Goal: Information Seeking & Learning: Check status

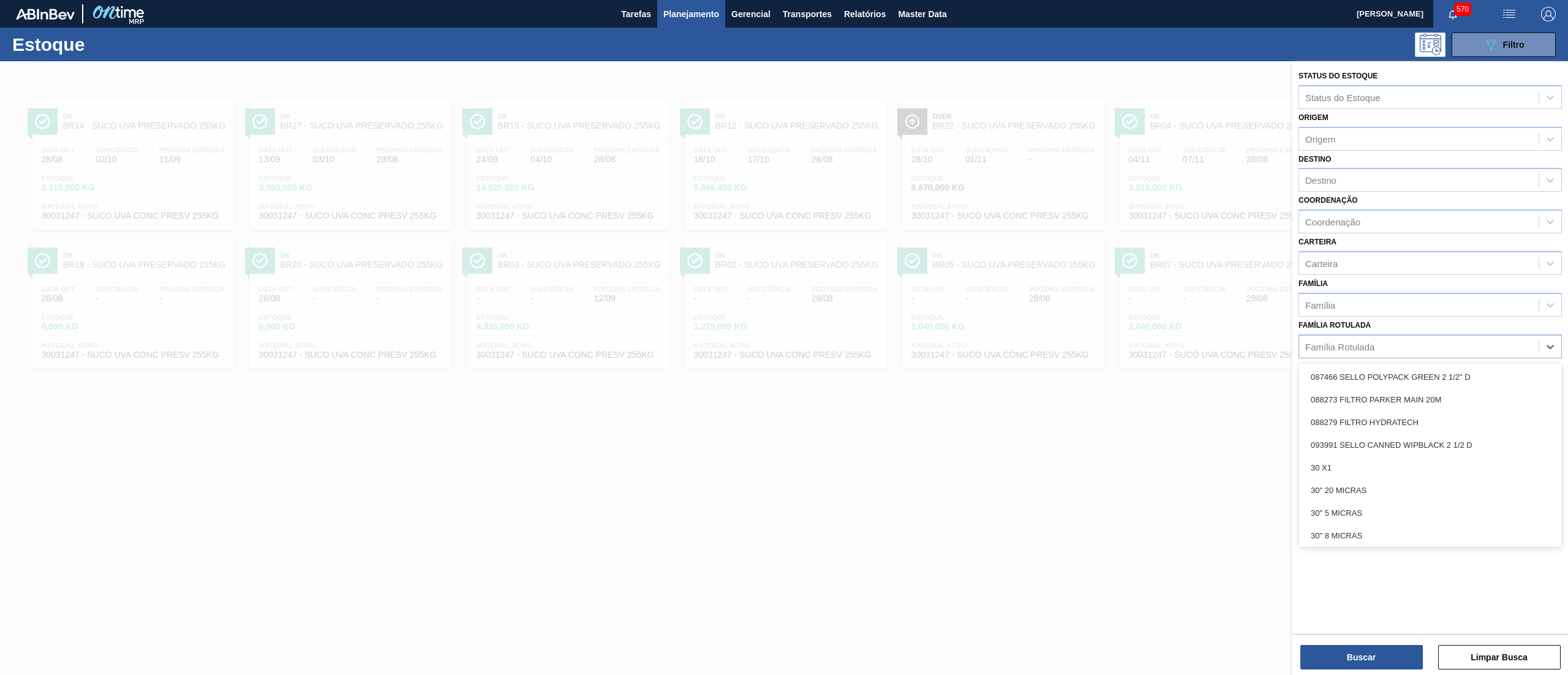
click at [1395, 322] on div "Família Rotulada option SUCO UVA PRESERVADO 255KG, deselected. option 087466 SE…" at bounding box center [1430, 337] width 264 height 42
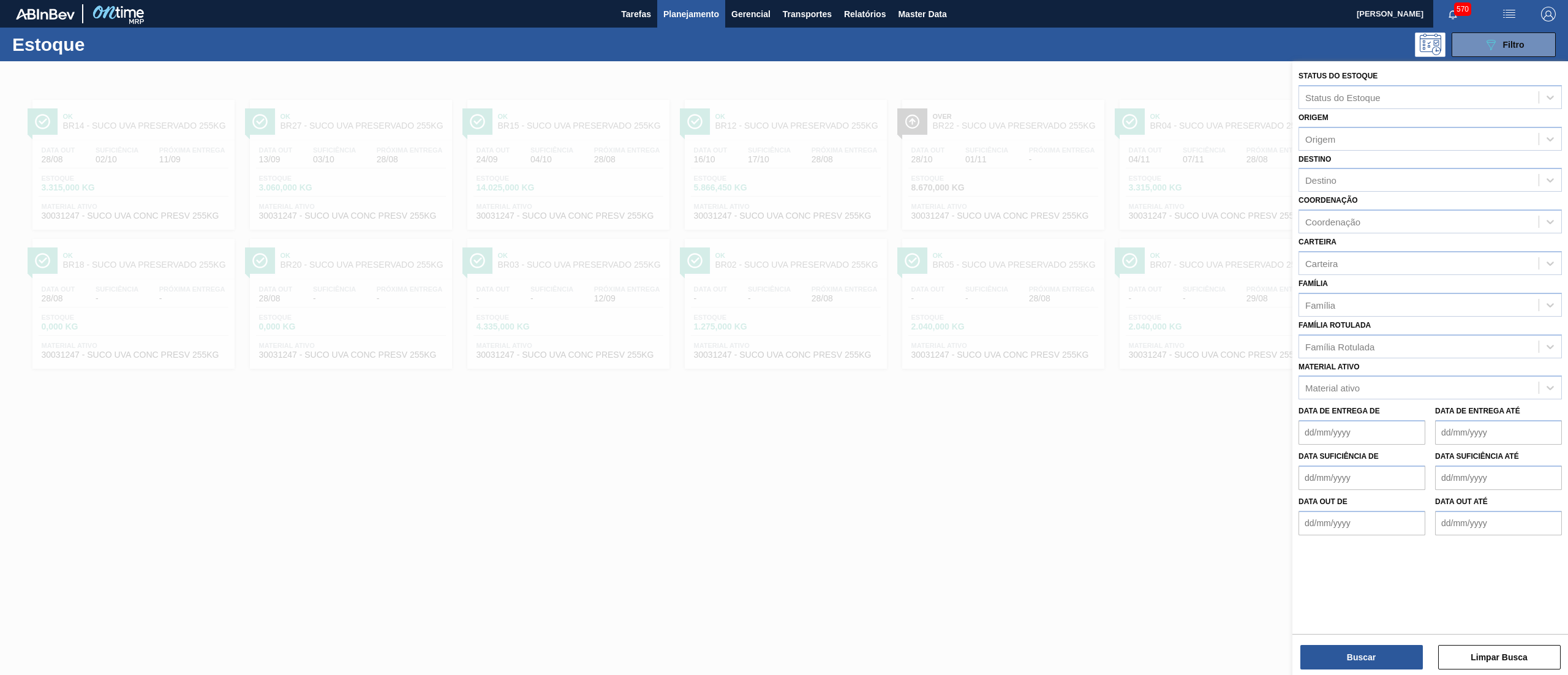
click at [1399, 402] on div "Data de Entrega de" at bounding box center [1362, 423] width 127 height 42
click at [1387, 388] on div "Material ativo" at bounding box center [1418, 388] width 239 height 18
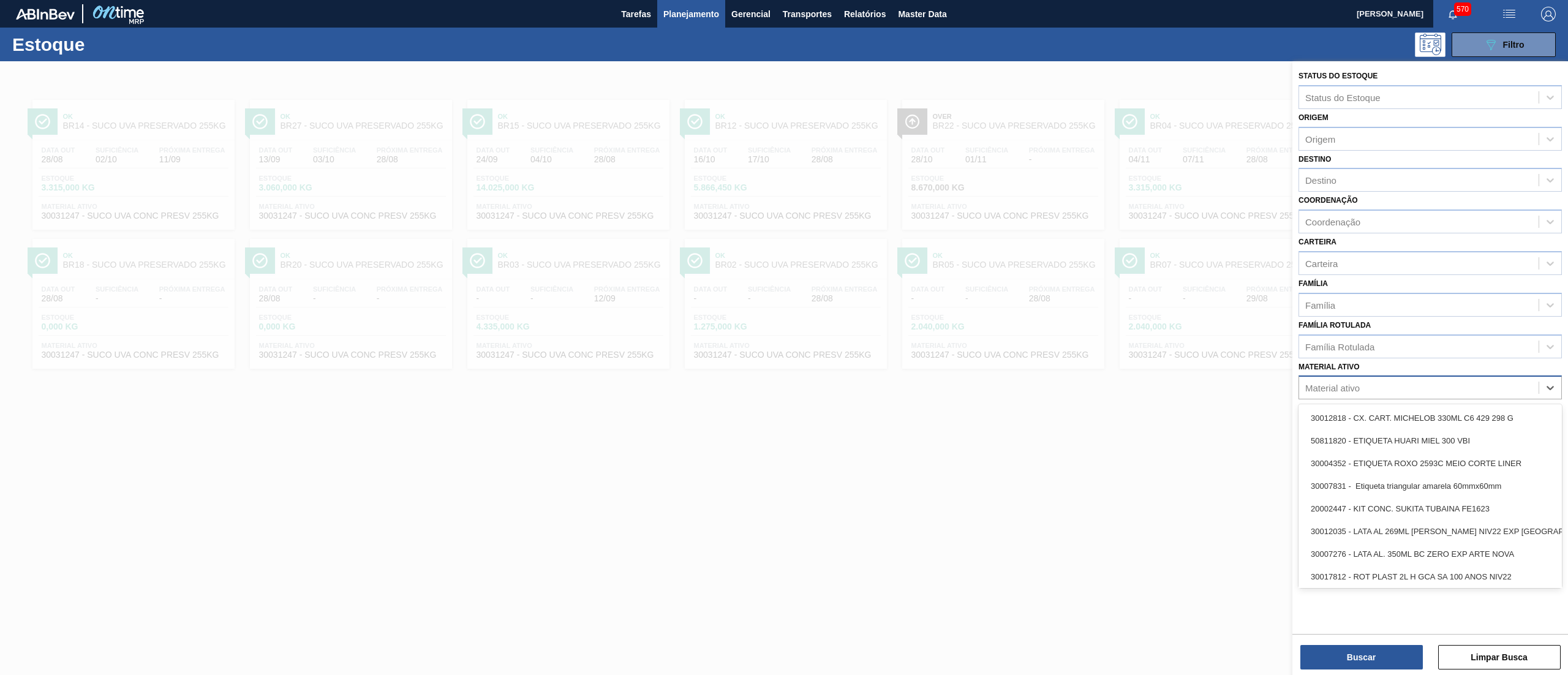
paste ativo "30006661"
type ativo "30006661"
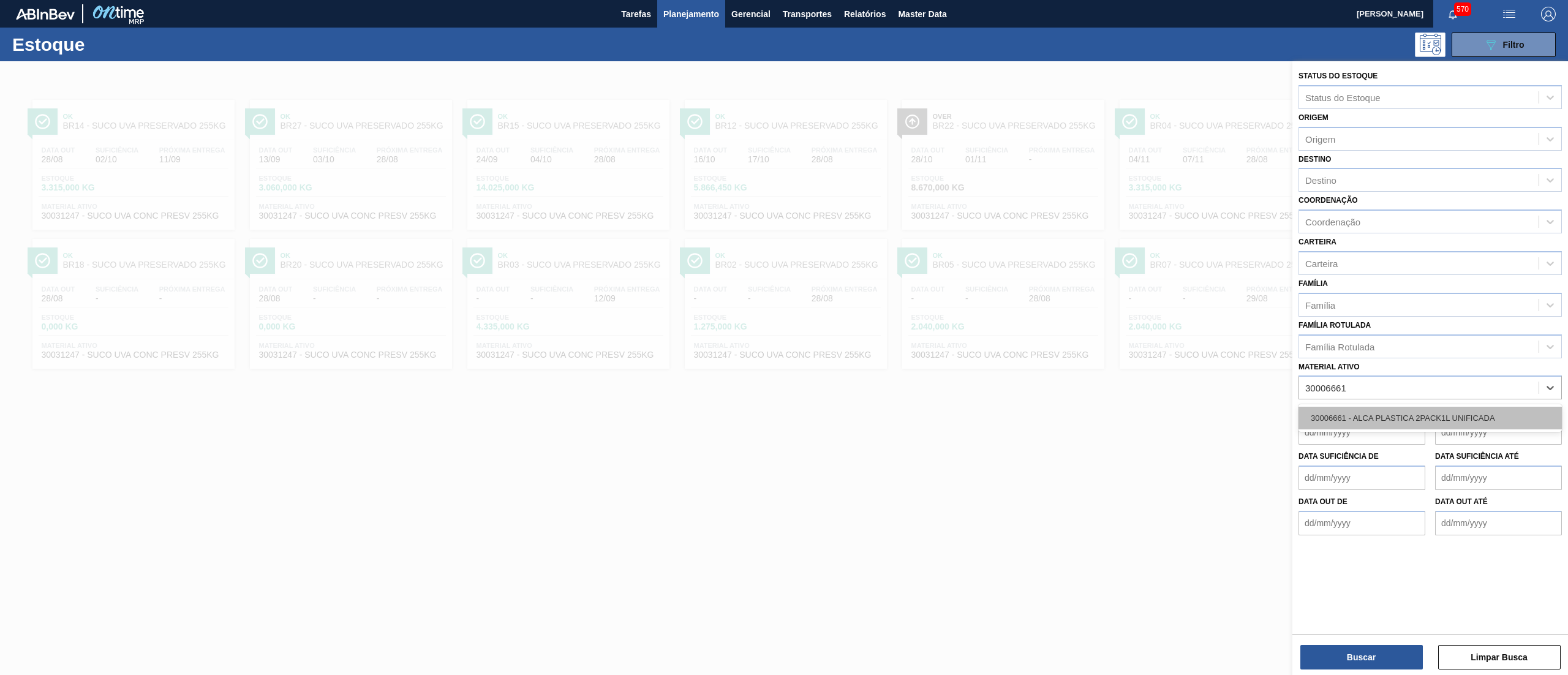
click at [1398, 416] on div "30006661 - ALCA PLASTICA 2PACK1L UNIFICADA" at bounding box center [1430, 418] width 264 height 22
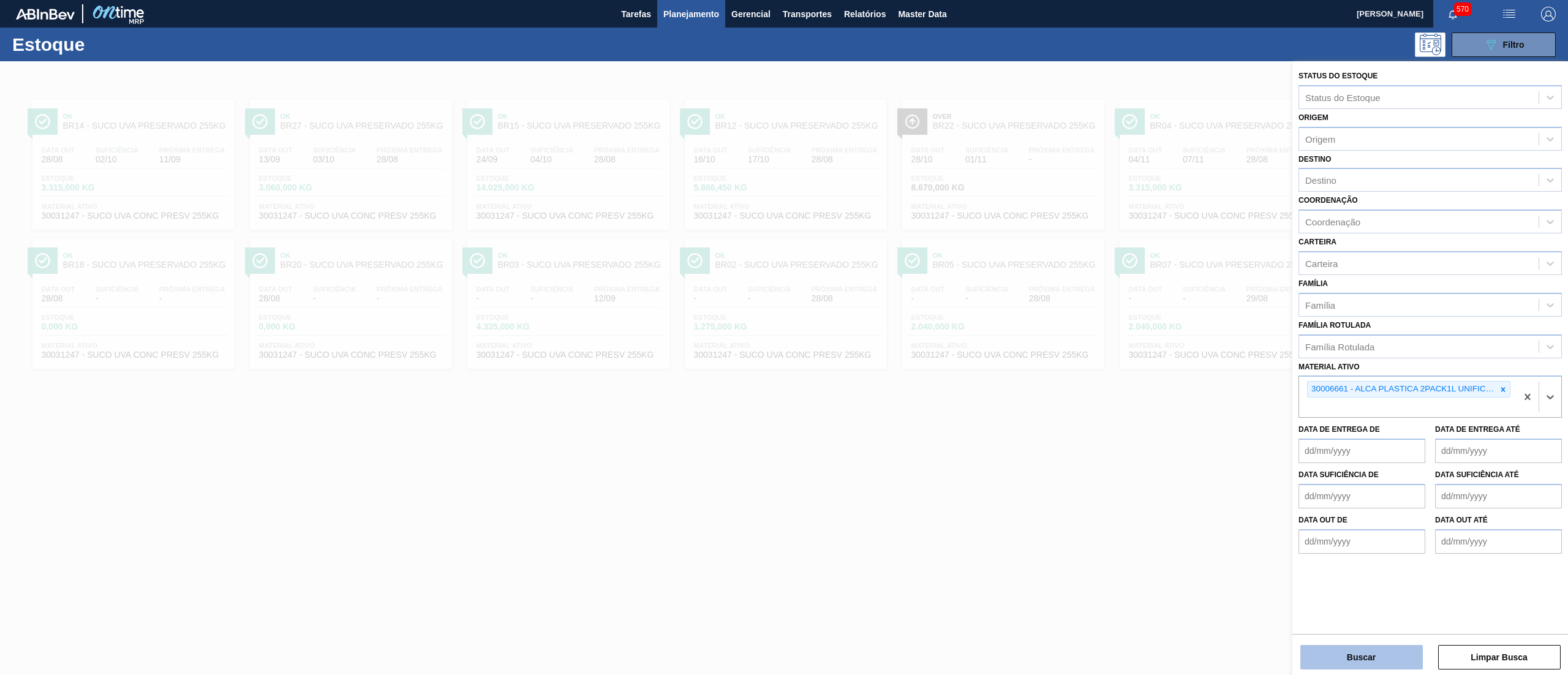
click at [1343, 649] on button "Buscar" at bounding box center [1361, 657] width 122 height 24
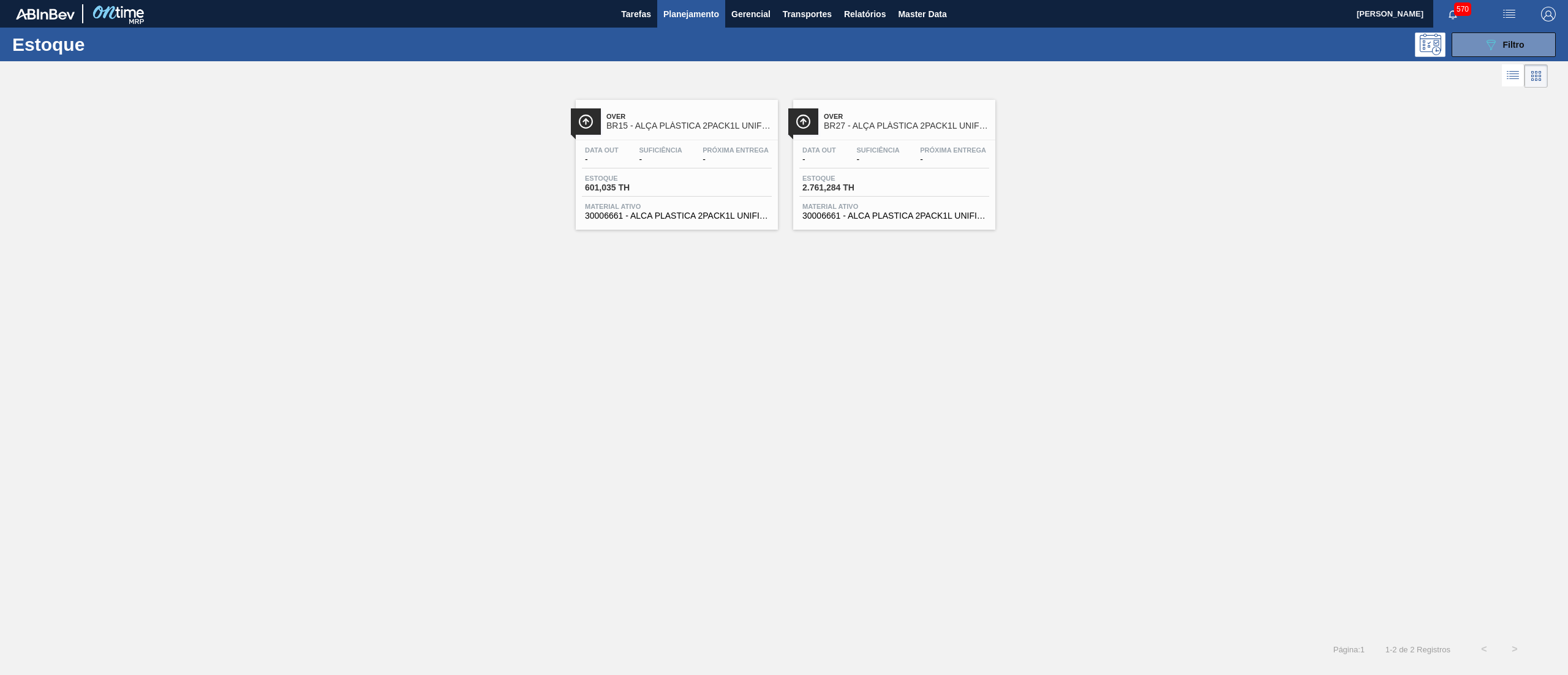
click at [717, 225] on div "Over BR15 - ALÇA PLÁSTICA 2PACK1L UNIFICADA Data out - Suficiência - Próxima En…" at bounding box center [676, 165] width 202 height 130
